Goal: Task Accomplishment & Management: Manage account settings

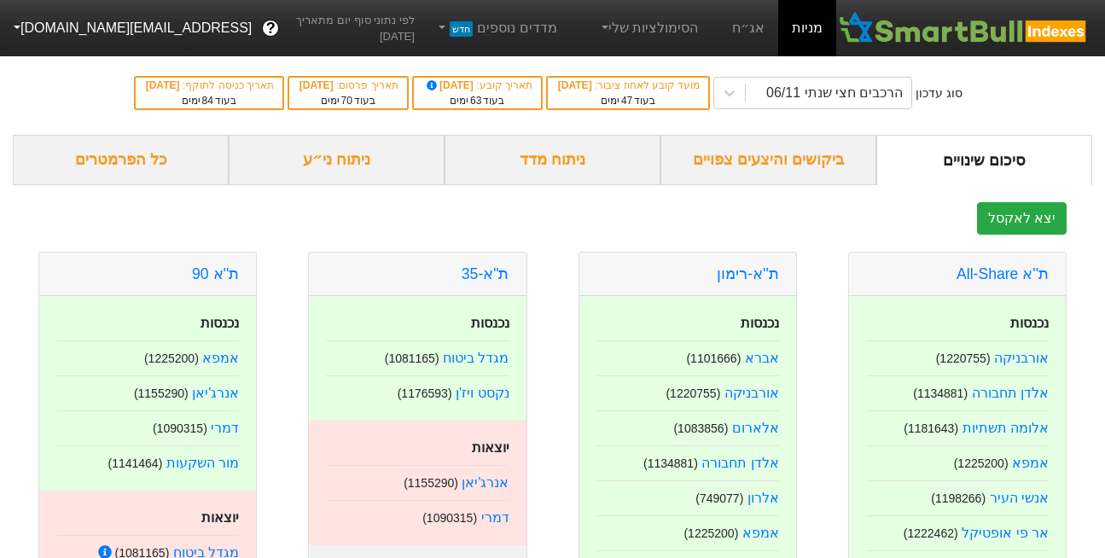
click at [73, 25] on button "[EMAIL_ADDRESS][DOMAIN_NAME]" at bounding box center [131, 28] width 262 height 31
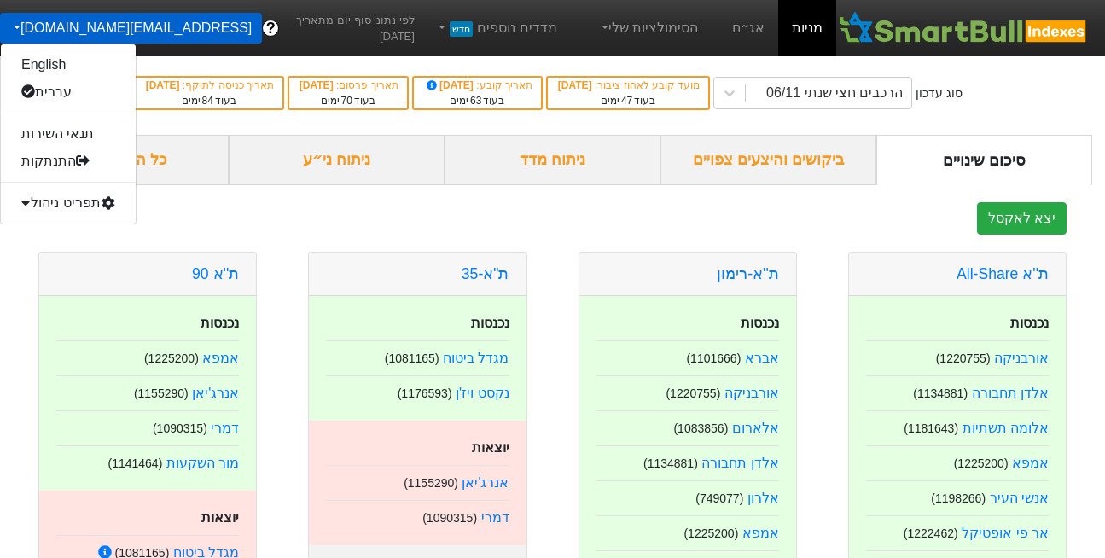
click at [72, 201] on div "תפריט ניהול" at bounding box center [68, 202] width 135 height 27
click at [64, 259] on link "משתמשים" at bounding box center [68, 257] width 135 height 27
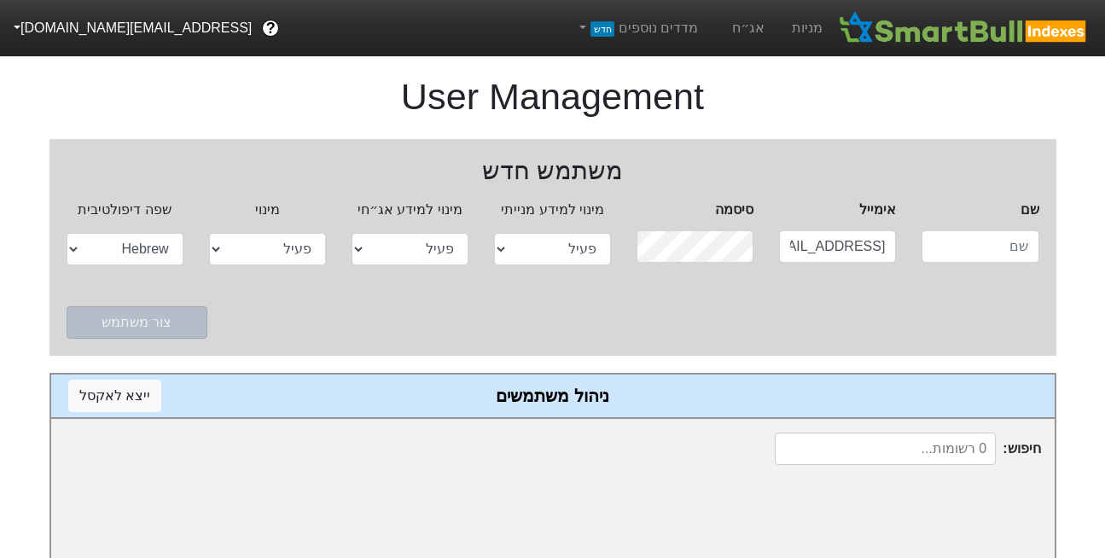
select select "active"
select select "hb"
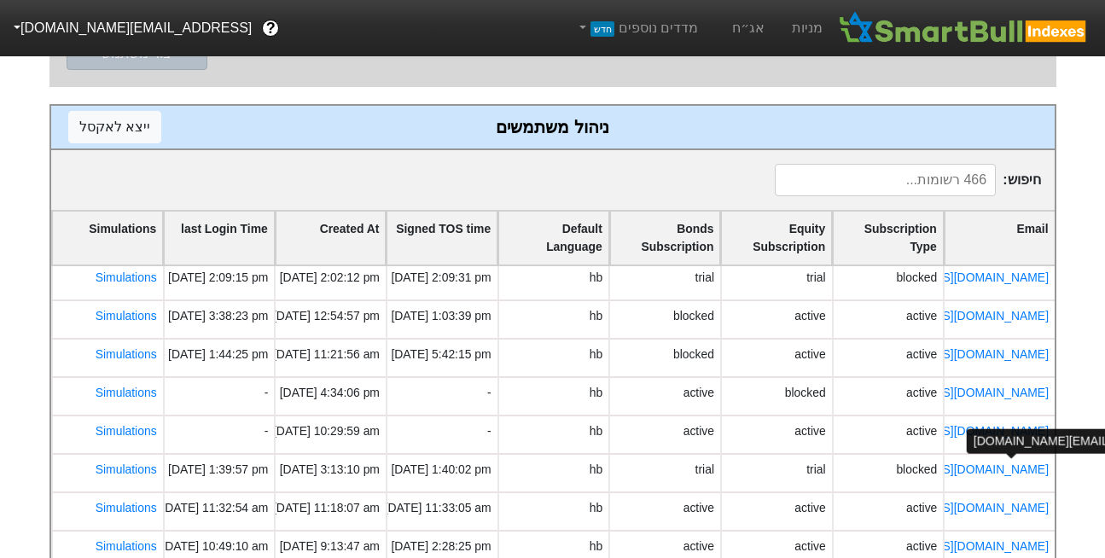
scroll to position [314, 0]
